Goal: Check status: Check status

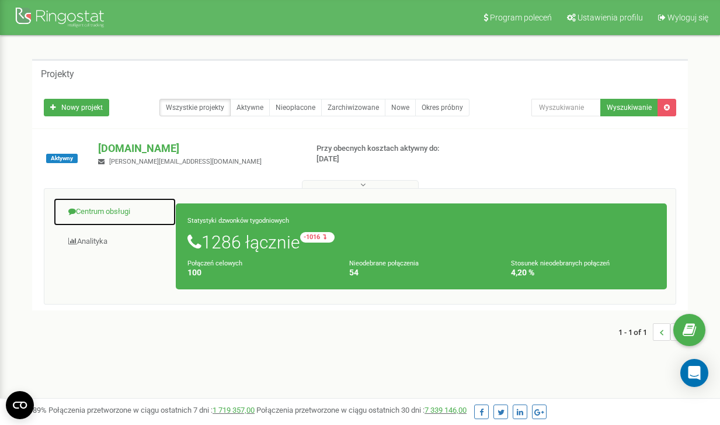
click at [102, 214] on link "Centrum obsługi" at bounding box center [114, 211] width 123 height 29
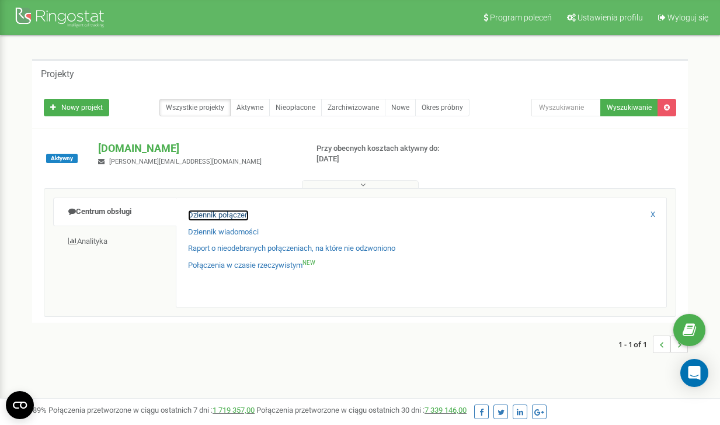
click at [212, 213] on link "Dziennik połączeń" at bounding box center [218, 215] width 61 height 11
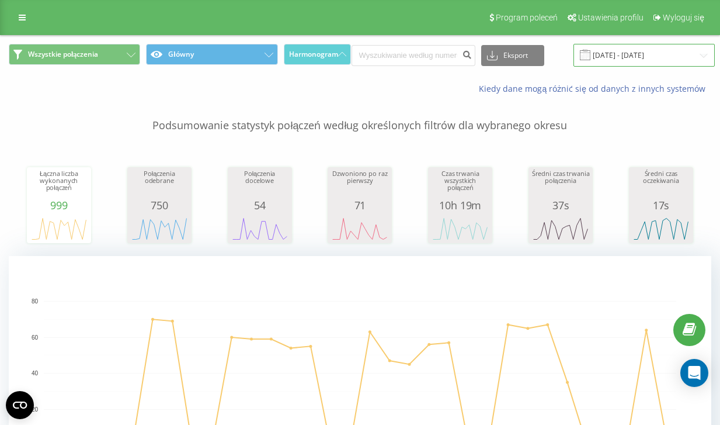
click at [599, 49] on input "19.07.2025 - 19.08.2025" at bounding box center [643, 55] width 141 height 23
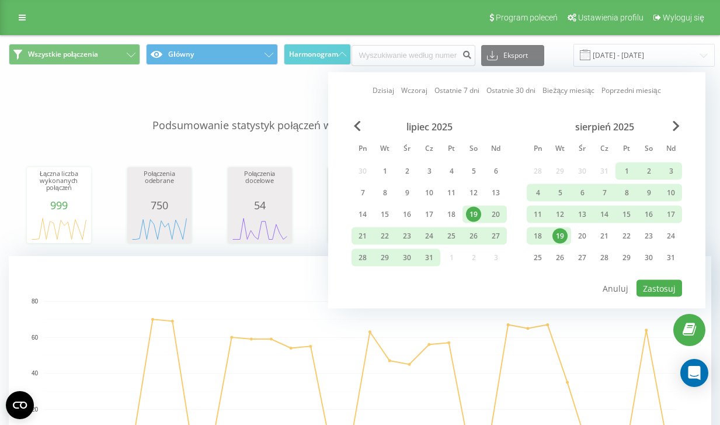
click at [562, 234] on div "19" at bounding box center [559, 235] width 15 height 15
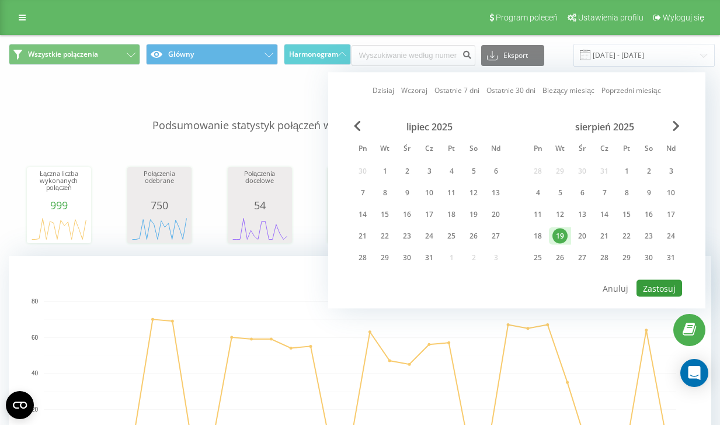
click at [670, 286] on button "Zastosuj" at bounding box center [659, 288] width 46 height 17
type input "[DATE] - [DATE]"
